Goal: Information Seeking & Learning: Learn about a topic

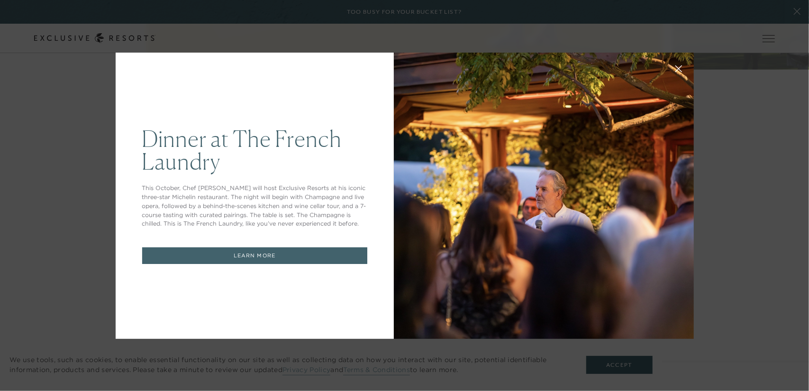
click at [302, 259] on link "LEARN MORE" at bounding box center [254, 255] width 225 height 17
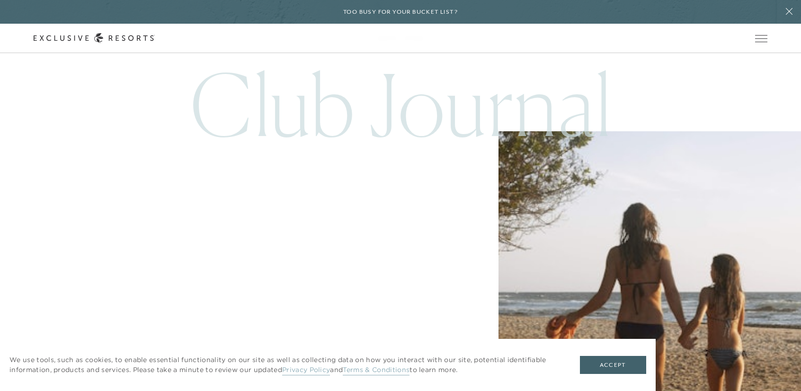
scroll to position [9992, 0]
